Goal: Task Accomplishment & Management: Manage account settings

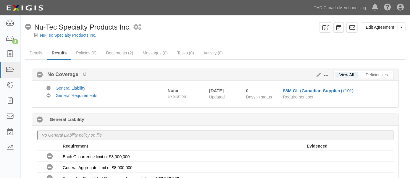
drag, startPoint x: 161, startPoint y: 29, endPoint x: 164, endPoint y: 26, distance: 4.6
click at [161, 29] on div "No Coverage Nu-Tec Specialty Products Inc. 1 scheduled workflow" at bounding box center [171, 27] width 292 height 10
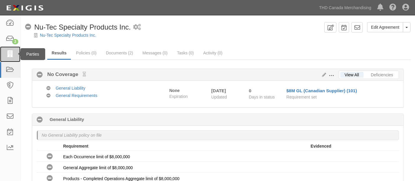
click at [12, 51] on icon at bounding box center [10, 54] width 8 height 7
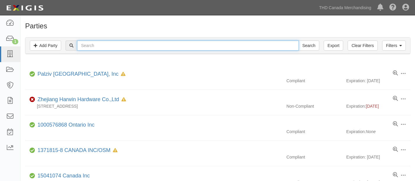
click at [137, 47] on input "text" at bounding box center [188, 46] width 222 height 10
paste input "William E. Coutts Company, Ltd"
type input "William E. Coutts Company, Ltd"
click at [299, 41] on input "Search" at bounding box center [309, 46] width 21 height 10
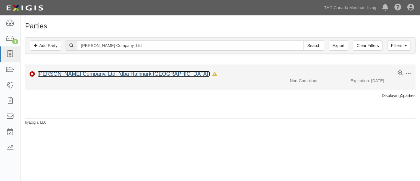
click at [129, 71] on link "[PERSON_NAME] Company, Ltd. (dba Hallmark [GEOGRAPHIC_DATA])" at bounding box center [124, 74] width 173 height 6
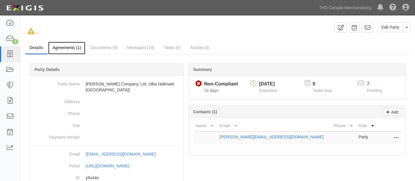
click at [67, 46] on link "Agreements (1)" at bounding box center [66, 48] width 37 height 13
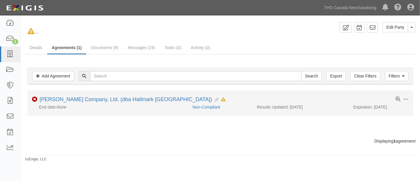
click at [74, 103] on div "Toggle Agreement Dropdown Edit Log activity Add task Send message Archive Non-C…" at bounding box center [221, 99] width 386 height 7
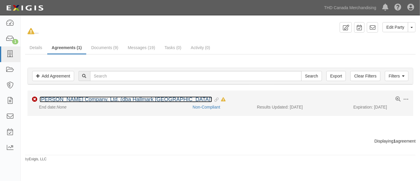
click at [75, 99] on link "[PERSON_NAME] Company, Ltd. (dba Hallmark [GEOGRAPHIC_DATA])" at bounding box center [126, 99] width 173 height 6
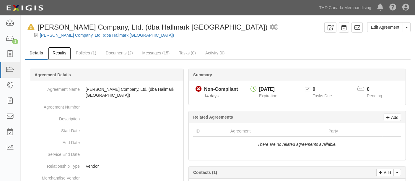
click at [64, 53] on link "Results" at bounding box center [59, 53] width 23 height 13
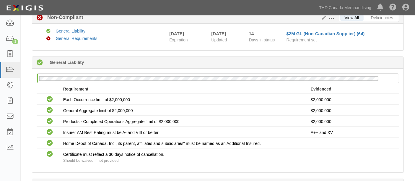
scroll to position [33, 0]
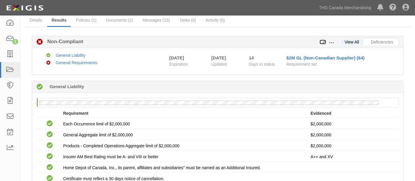
click at [326, 42] on icon at bounding box center [323, 42] width 7 height 4
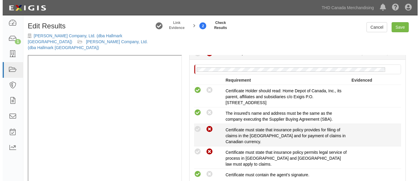
scroll to position [263, 0]
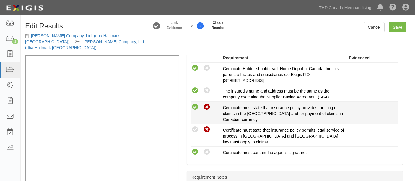
click at [197, 104] on icon at bounding box center [195, 106] width 7 height 7
radio input "true"
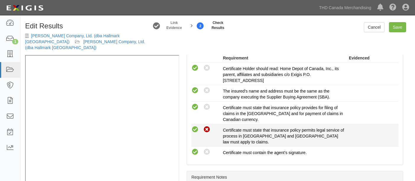
click at [197, 126] on icon at bounding box center [195, 129] width 7 height 7
radio input "true"
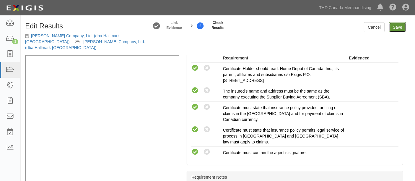
click at [405, 27] on link "Save" at bounding box center [397, 27] width 17 height 10
radio input "true"
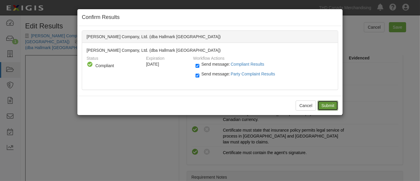
click at [330, 102] on input "Submit" at bounding box center [328, 106] width 21 height 10
